Goal: Information Seeking & Learning: Find specific fact

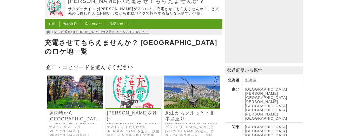
scroll to position [26, 0]
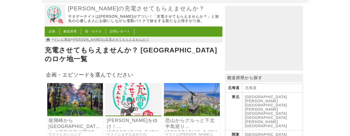
click at [254, 99] on link "[GEOGRAPHIC_DATA]" at bounding box center [266, 97] width 42 height 4
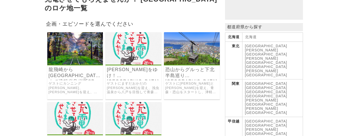
scroll to position [78, 0]
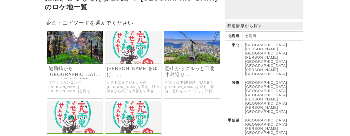
click at [74, 81] on link "ゲストにカンニング[PERSON_NAME]、[PERSON_NAME]を迎え、[GEOGRAPHIC_DATA]の[GEOGRAPHIC_DATA]から[G…" at bounding box center [75, 87] width 53 height 13
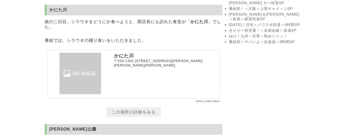
scroll to position [1117, 0]
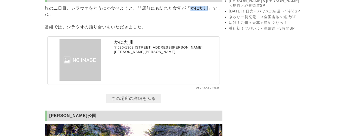
drag, startPoint x: 195, startPoint y: 44, endPoint x: 207, endPoint y: 44, distance: 12.2
click at [207, 18] on p "旅の二日目、シラウオをどうにか食べようと、開店前にも訪れた食堂が「 かにた川 」でした。" at bounding box center [134, 11] width 178 height 14
copy strong "かにた川"
drag, startPoint x: 134, startPoint y: 86, endPoint x: 193, endPoint y: 84, distance: 58.2
click at [209, 54] on p "[STREET_ADDRESS][PERSON_NAME][PERSON_NAME][PERSON_NAME]" at bounding box center [166, 49] width 104 height 8
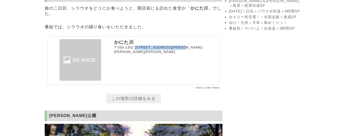
copy span "[STREET_ADDRESS][PERSON_NAME][PERSON_NAME][PERSON_NAME]"
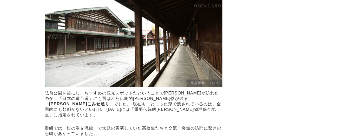
scroll to position [2443, 0]
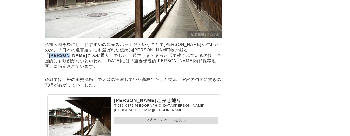
drag, startPoint x: 133, startPoint y: 103, endPoint x: 162, endPoint y: 104, distance: 29.4
click at [109, 58] on strong "[PERSON_NAME]こみせ通り" at bounding box center [79, 55] width 60 height 4
copy strong "[PERSON_NAME]こみせ通り"
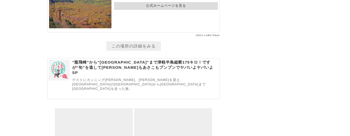
scroll to position [3220, 0]
